Goal: Complete application form

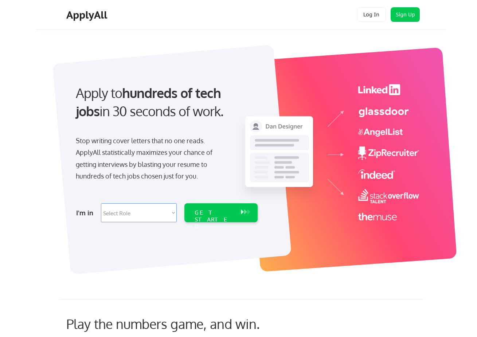
click at [110, 218] on select "Select Role Software Engineering Product Management Customer Success Sales UI/U…" at bounding box center [139, 212] width 76 height 19
select select ""data_science___analytics""
click at [101, 203] on select "Select Role Software Engineering Product Management Customer Success Sales UI/U…" at bounding box center [139, 212] width 76 height 19
select select ""data_science___analytics""
click at [231, 219] on div "GET STARTED" at bounding box center [214, 212] width 46 height 19
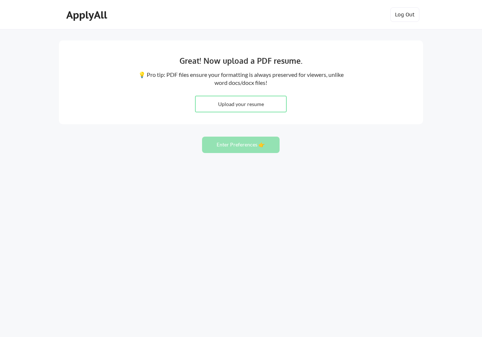
click at [242, 103] on input "file" at bounding box center [241, 104] width 91 height 16
type input "C:\fakepath\Genedy_Rana_resume.pdf"
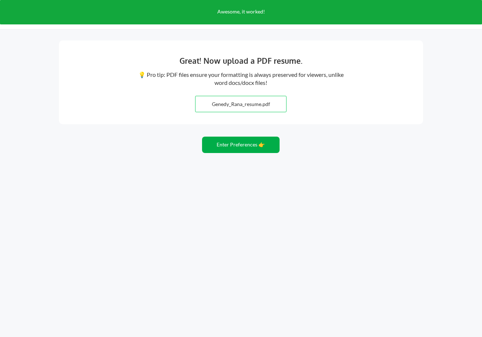
click at [265, 148] on button "Enter Preferences 👉" at bounding box center [241, 145] width 78 height 16
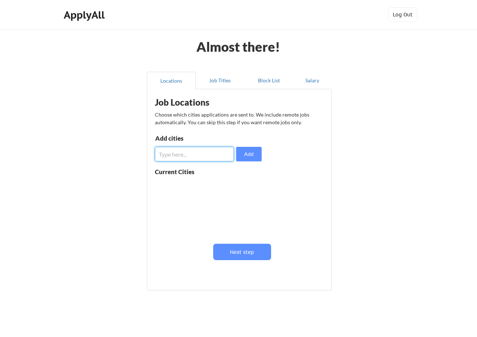
click at [178, 155] on input "input" at bounding box center [194, 154] width 79 height 15
click at [183, 150] on input "input" at bounding box center [194, 154] width 79 height 15
type input "[US_STATE]"
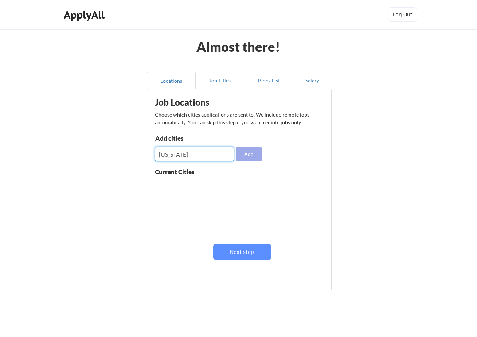
click at [242, 153] on button "Add" at bounding box center [249, 154] width 26 height 15
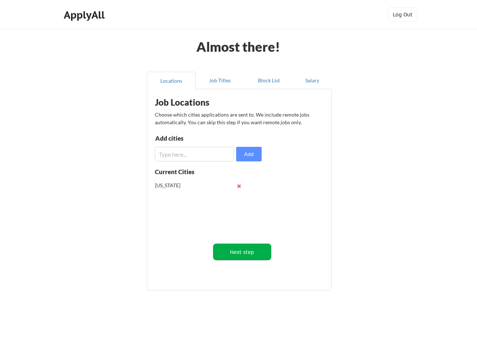
click at [245, 254] on button "Next step" at bounding box center [242, 252] width 58 height 16
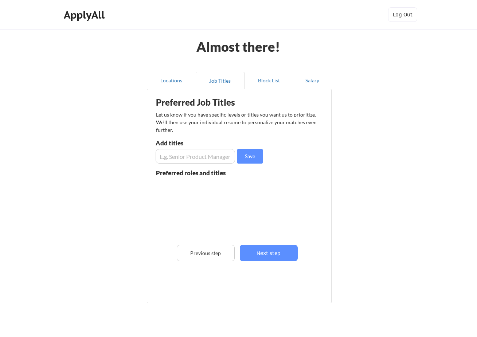
click at [172, 150] on input "input" at bounding box center [195, 156] width 79 height 15
type input "Data Scientist"
click at [246, 158] on button "Save" at bounding box center [250, 156] width 26 height 15
drag, startPoint x: 268, startPoint y: 256, endPoint x: 215, endPoint y: 174, distance: 98.0
click at [215, 174] on div "Preferred Job Titles Let us know if you have specific levels or titles you want…" at bounding box center [241, 194] width 180 height 203
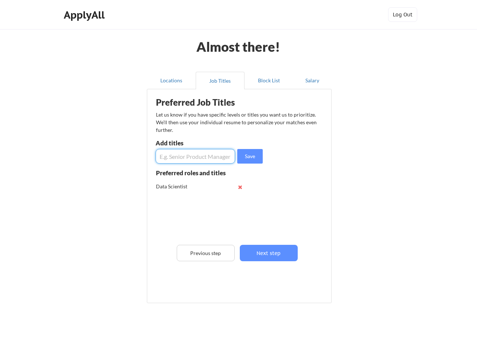
click at [214, 150] on input "input" at bounding box center [195, 156] width 79 height 15
type input "AI Scientist"
click at [246, 155] on button "Save" at bounding box center [250, 156] width 26 height 15
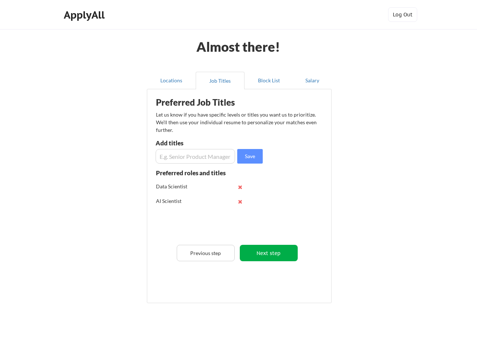
click at [271, 254] on button "Next step" at bounding box center [269, 253] width 58 height 16
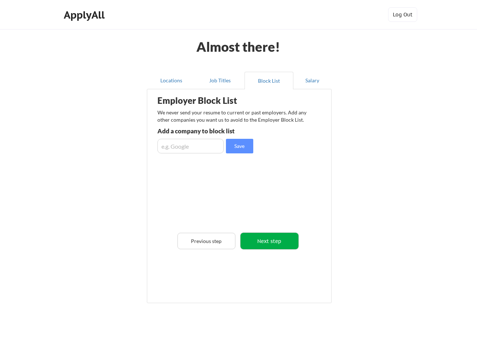
click at [272, 241] on button "Next step" at bounding box center [270, 241] width 58 height 16
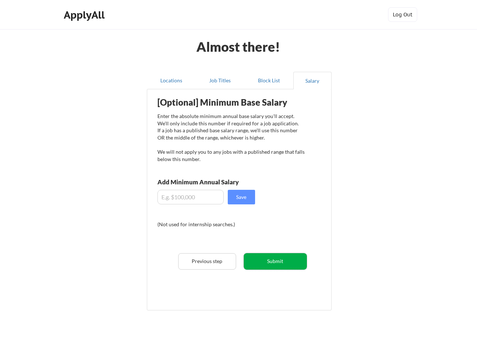
click at [278, 258] on button "Submit" at bounding box center [275, 261] width 63 height 16
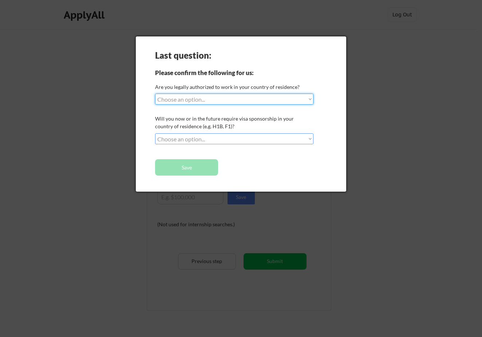
click at [220, 97] on select "Choose an option... Yes, I am a US Citizen Yes, I am a Canadian Citizen Yes, I …" at bounding box center [234, 99] width 159 height 11
select select ""yes__i_am_here_on_a_visa__h1b__opt__etc__""
click at [155, 94] on select "Choose an option... Yes, I am a US Citizen Yes, I am a Canadian Citizen Yes, I …" at bounding box center [234, 99] width 159 height 11
click at [221, 139] on select "Choose an option... No, I will not need sponsorship Yes, I will need sponsorship" at bounding box center [234, 138] width 159 height 11
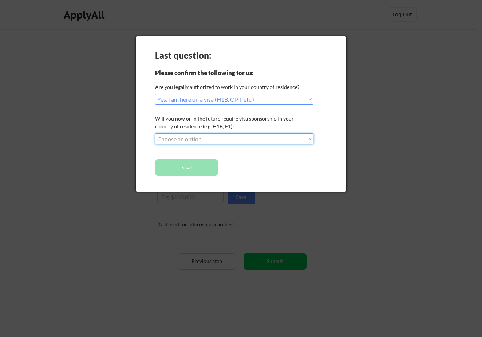
select select ""yes__i_will_need_sponsorship""
click at [155, 133] on select "Choose an option... No, I will not need sponsorship Yes, I will need sponsorship" at bounding box center [234, 138] width 159 height 11
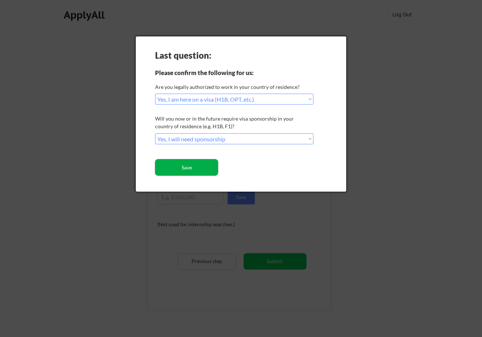
click at [206, 171] on button "Save" at bounding box center [186, 167] width 63 height 16
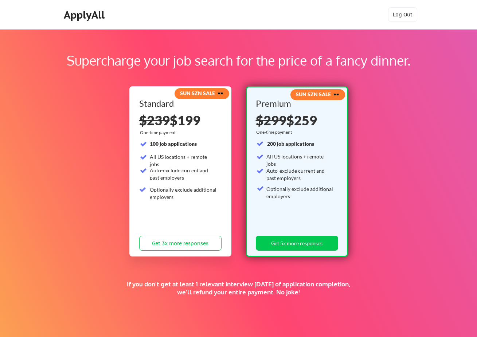
click at [99, 19] on div "ApplyAll" at bounding box center [85, 15] width 43 height 12
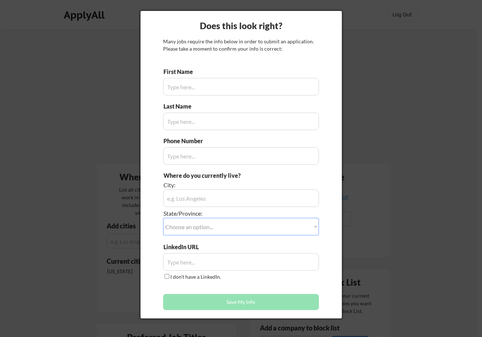
click at [408, 53] on div at bounding box center [241, 168] width 482 height 337
click at [76, 180] on div at bounding box center [241, 168] width 482 height 337
